Goal: Task Accomplishment & Management: Complete application form

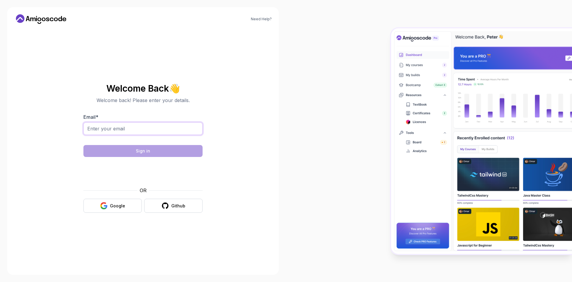
click at [135, 125] on input "Email *" at bounding box center [142, 128] width 119 height 13
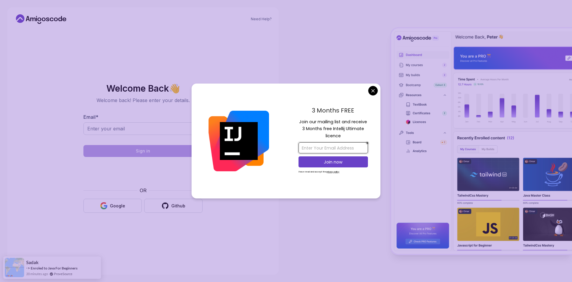
click at [317, 149] on input "email" at bounding box center [333, 147] width 69 height 11
paste input "[EMAIL_ADDRESS][DOMAIN_NAME]"
type input "[EMAIL_ADDRESS][DOMAIN_NAME]"
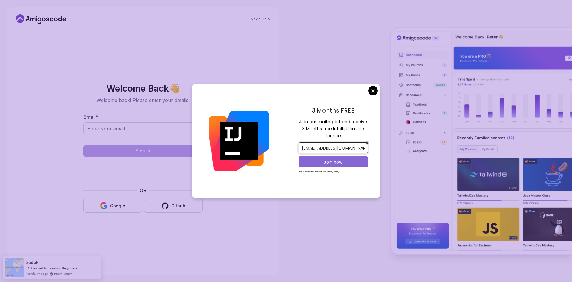
click at [330, 161] on p "Join now" at bounding box center [333, 162] width 56 height 6
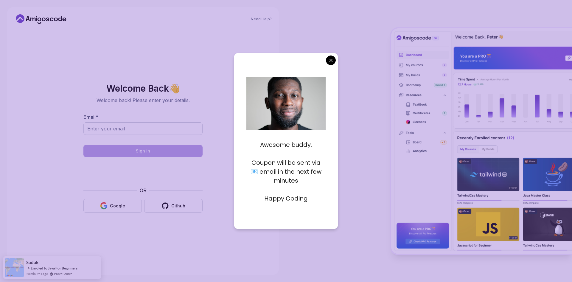
click at [329, 60] on body "Need Help? Welcome Back 👋 Welcome back! Please enter your details. Email * Sign…" at bounding box center [286, 141] width 572 height 282
